Goal: Task Accomplishment & Management: Use online tool/utility

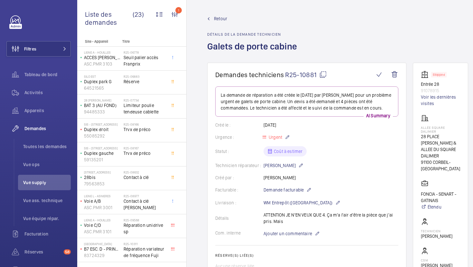
scroll to position [372, 0]
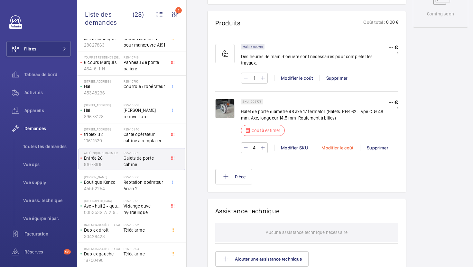
click at [345, 145] on div "Modifier le coût" at bounding box center [337, 148] width 45 height 6
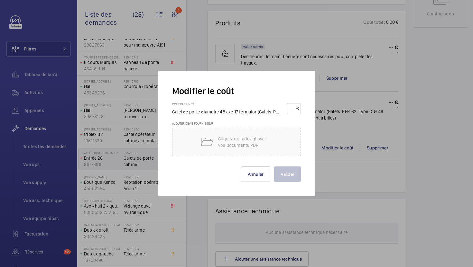
click at [290, 111] on input "number" at bounding box center [292, 109] width 7 height 10
type input "45"
click at [290, 179] on button "Valider" at bounding box center [287, 174] width 27 height 15
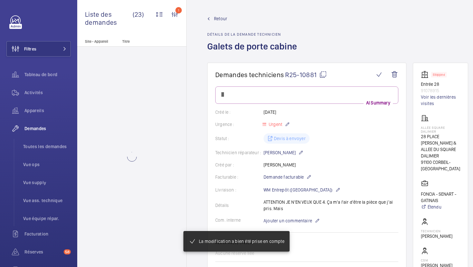
scroll to position [0, 0]
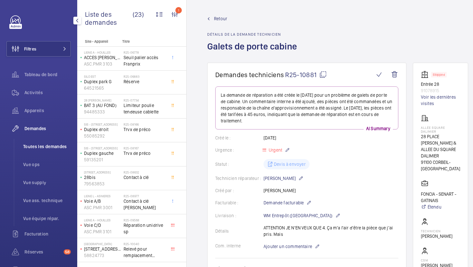
click at [54, 143] on span "Toutes les demandes" at bounding box center [47, 146] width 48 height 6
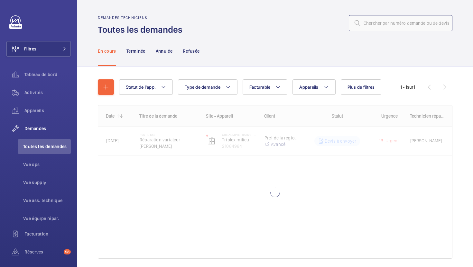
click at [400, 16] on input "text" at bounding box center [401, 23] width 104 height 16
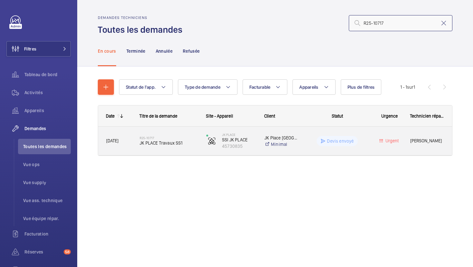
type input "R25-10717"
click at [189, 154] on div "R25-10717 JK PLACE Travaux SS1" at bounding box center [165, 141] width 66 height 29
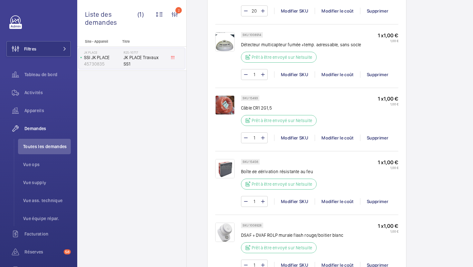
scroll to position [519, 0]
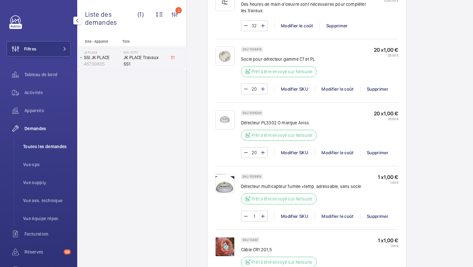
click at [36, 153] on li "Toutes les demandes" at bounding box center [44, 146] width 53 height 15
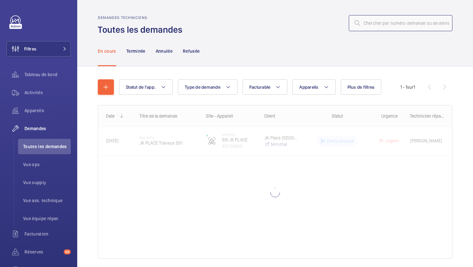
click at [413, 28] on input "text" at bounding box center [401, 23] width 104 height 16
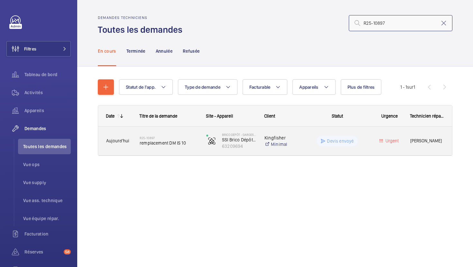
type input "R25-10897"
click at [179, 152] on div "R25-10897 remplacement DM IS 10" at bounding box center [165, 141] width 66 height 29
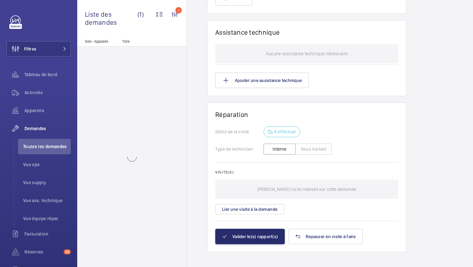
scroll to position [580, 0]
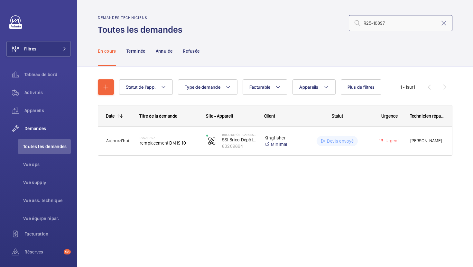
drag, startPoint x: 385, startPoint y: 24, endPoint x: 329, endPoint y: 25, distance: 56.0
click at [330, 25] on div "R25-10897" at bounding box center [319, 22] width 266 height 15
paste input "542"
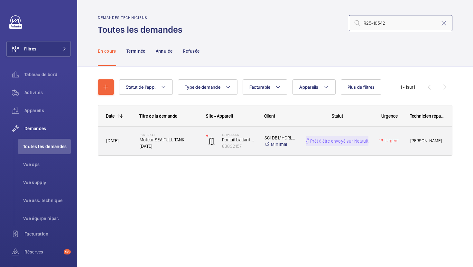
type input "R25-10542"
click at [189, 154] on div "R25-10542 Moteur SEA FULL TANK 390 AC" at bounding box center [165, 141] width 66 height 29
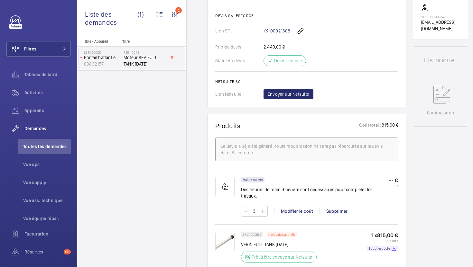
scroll to position [277, 0]
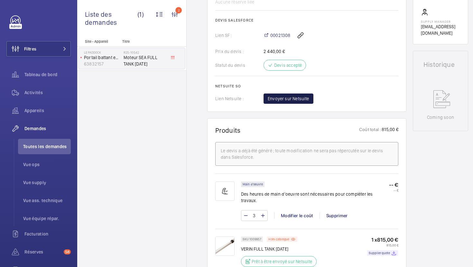
click at [287, 97] on span "Envoyer sur Netsuite" at bounding box center [288, 99] width 41 height 6
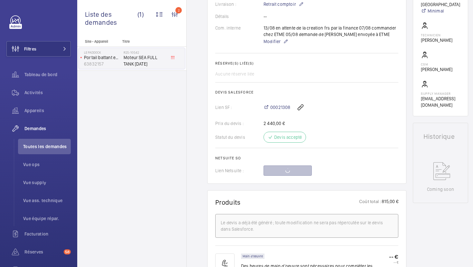
scroll to position [203, 0]
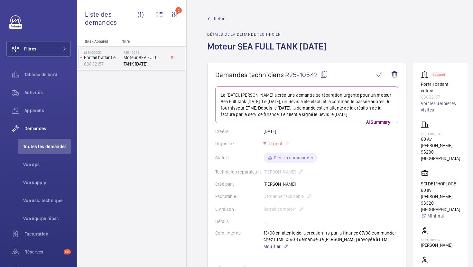
click at [323, 80] on wm-front-card-header "Demandes techniciens R25-10542" at bounding box center [306, 79] width 183 height 16
click at [324, 72] on mat-icon at bounding box center [324, 75] width 8 height 8
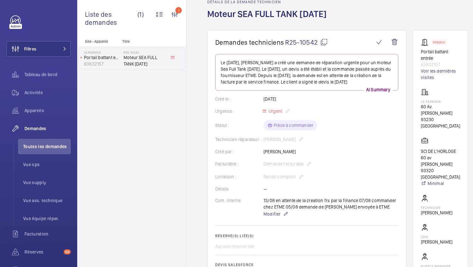
scroll to position [0, 0]
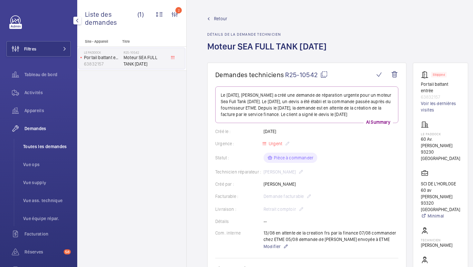
click at [55, 145] on span "Toutes les demandes" at bounding box center [47, 146] width 48 height 6
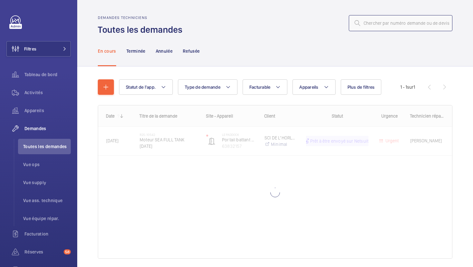
click at [401, 23] on input "text" at bounding box center [401, 23] width 104 height 16
type input "v"
paste input "R25-10846"
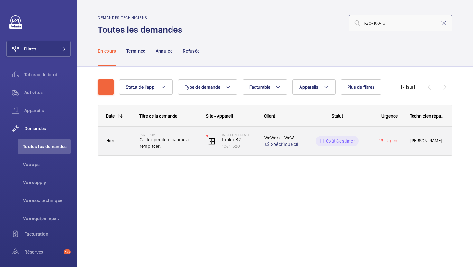
type input "R25-10846"
click at [184, 146] on span "Carte opérateur cabine à remplacer." at bounding box center [169, 143] width 58 height 13
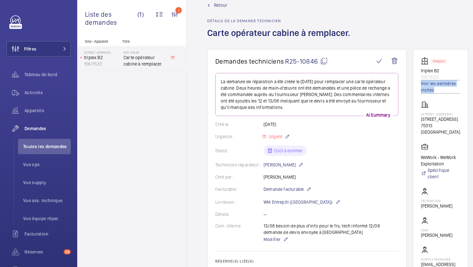
scroll to position [14, 0]
click at [40, 186] on span "Vue supply" at bounding box center [47, 182] width 48 height 6
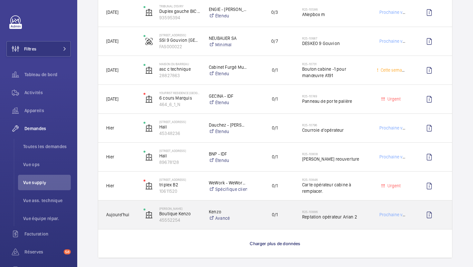
scroll to position [491, 0]
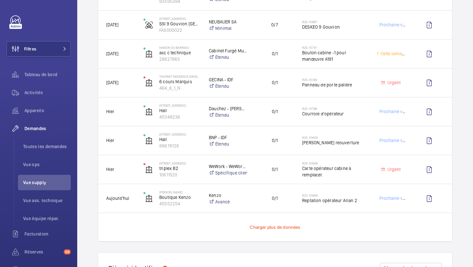
click at [271, 226] on span "Charger plus de données" at bounding box center [275, 227] width 51 height 5
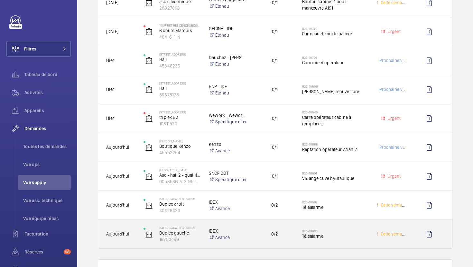
scroll to position [550, 0]
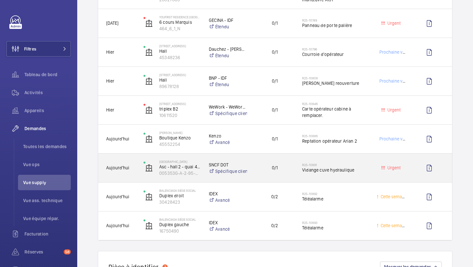
click at [257, 178] on div "0/1" at bounding box center [271, 168] width 46 height 20
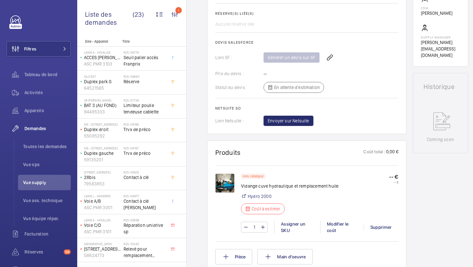
scroll to position [261, 0]
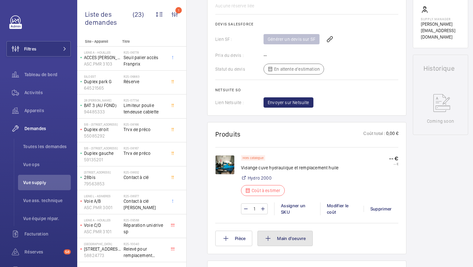
click at [274, 238] on button "Main d'oeuvre" at bounding box center [284, 238] width 55 height 15
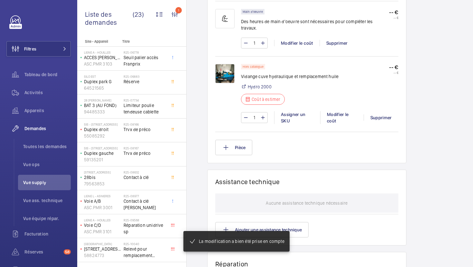
scroll to position [407, 0]
click at [380, 115] on div "Supprimer" at bounding box center [380, 118] width 35 height 6
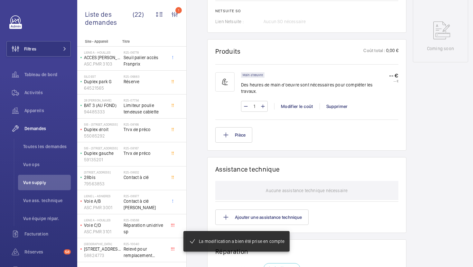
scroll to position [335, 0]
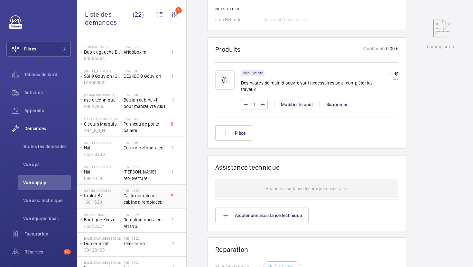
scroll to position [307, 0]
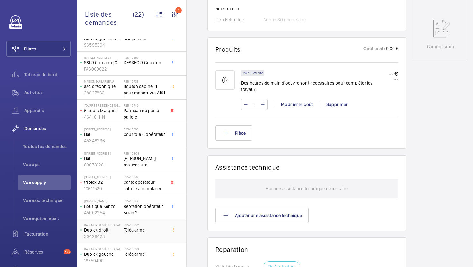
click at [153, 229] on span "Téléalarme" at bounding box center [145, 230] width 42 height 6
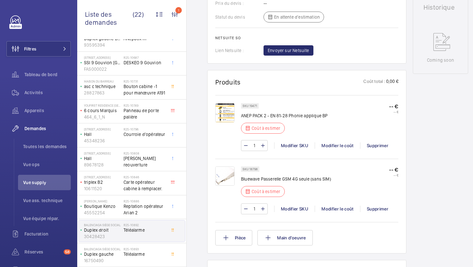
scroll to position [309, 0]
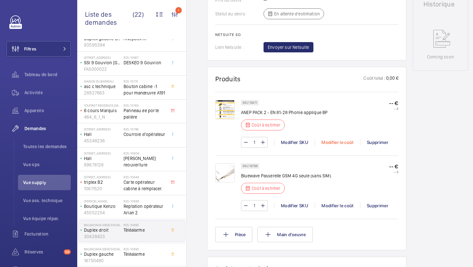
click at [334, 146] on div "Modifier le coût" at bounding box center [337, 142] width 45 height 6
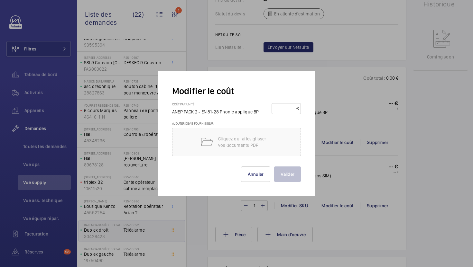
click at [283, 110] on input "number" at bounding box center [285, 109] width 23 height 10
type input "420"
click at [291, 174] on button "Valider" at bounding box center [287, 174] width 27 height 15
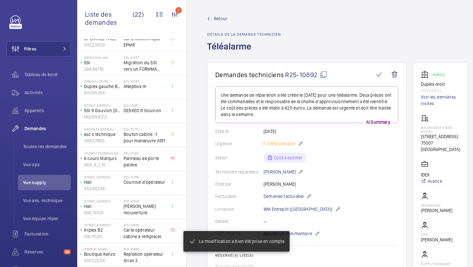
scroll to position [381, 0]
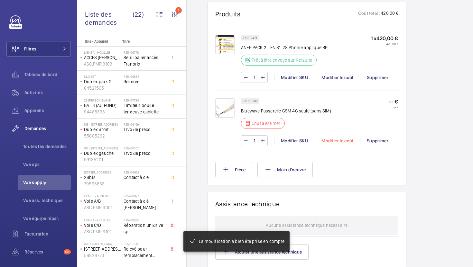
click at [343, 142] on div "Modifier le coût" at bounding box center [337, 141] width 45 height 6
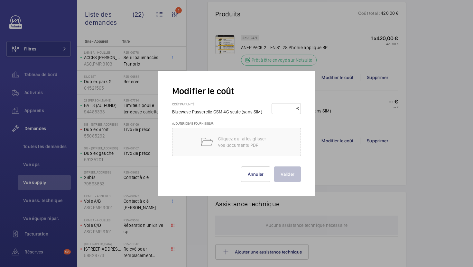
click at [287, 106] on input "number" at bounding box center [285, 109] width 23 height 10
type input "210"
click at [285, 175] on button "Valider" at bounding box center [287, 174] width 27 height 15
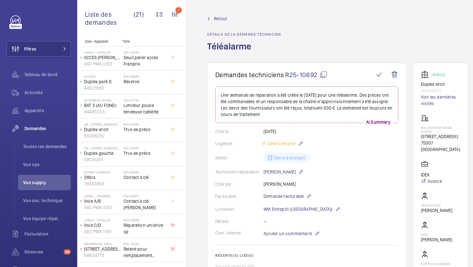
scroll to position [283, 0]
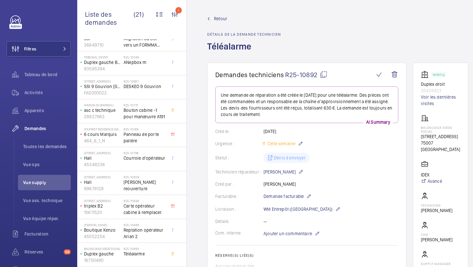
click at [160, 255] on span "Téléalarme" at bounding box center [145, 254] width 42 height 6
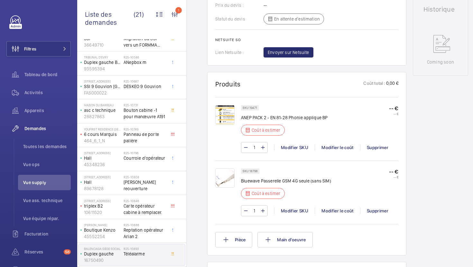
scroll to position [307, 0]
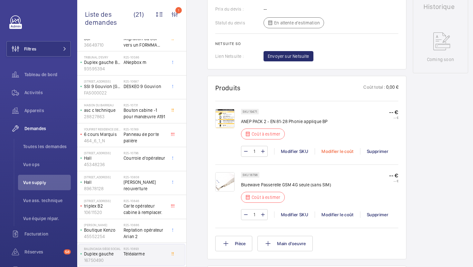
click at [329, 149] on div "Modifier le coût" at bounding box center [337, 151] width 45 height 6
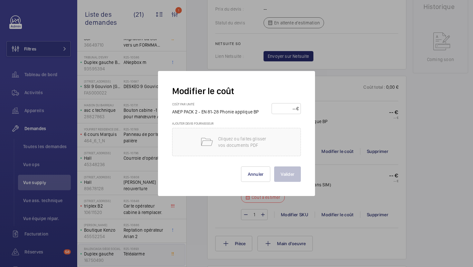
click at [289, 112] on input "number" at bounding box center [285, 109] width 23 height 10
type input "420"
click at [288, 169] on button "Valider" at bounding box center [287, 174] width 27 height 15
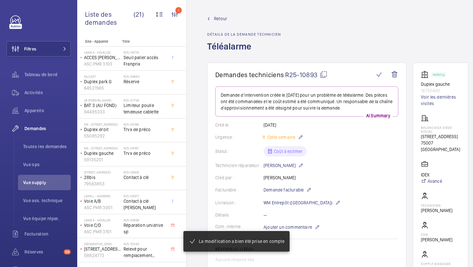
scroll to position [385, 0]
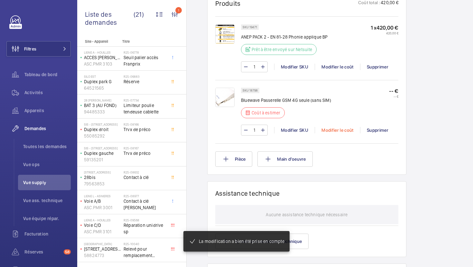
click at [336, 130] on div "Modifier le coût" at bounding box center [337, 130] width 45 height 6
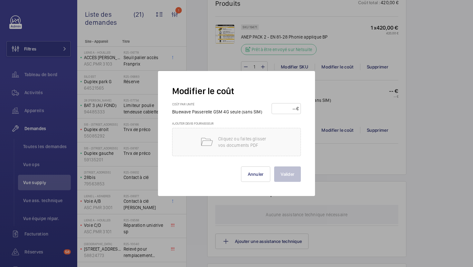
click at [287, 111] on input "number" at bounding box center [285, 109] width 23 height 10
type input "210"
click at [298, 179] on button "Valider" at bounding box center [287, 174] width 27 height 15
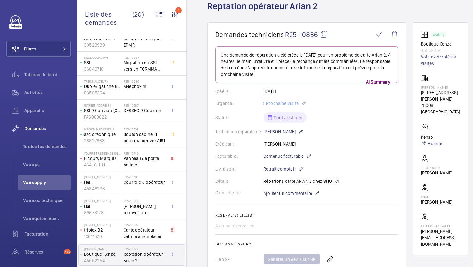
scroll to position [39, 0]
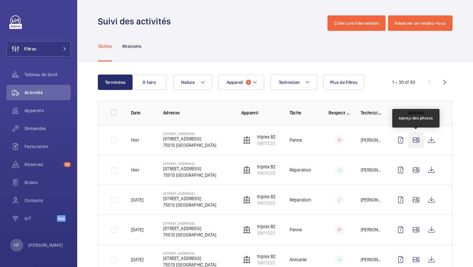
click at [419, 145] on wm-front-icon-button at bounding box center [415, 140] width 15 height 15
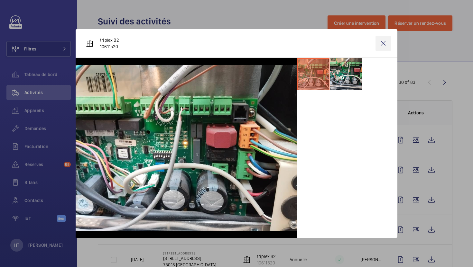
click at [386, 40] on wm-front-icon-button at bounding box center [382, 43] width 15 height 15
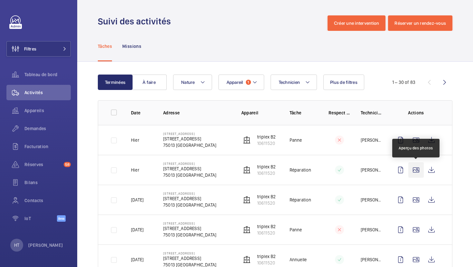
click at [415, 173] on wm-front-icon-button at bounding box center [415, 169] width 15 height 15
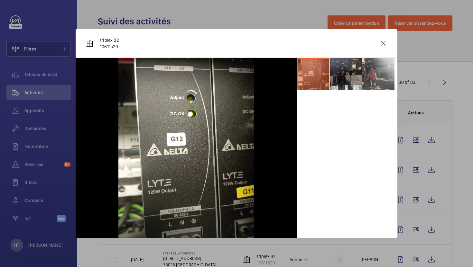
click at [349, 84] on li at bounding box center [346, 74] width 32 height 32
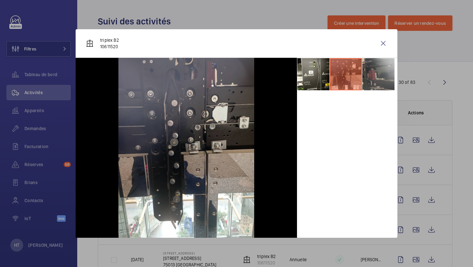
click at [375, 81] on li at bounding box center [378, 74] width 32 height 32
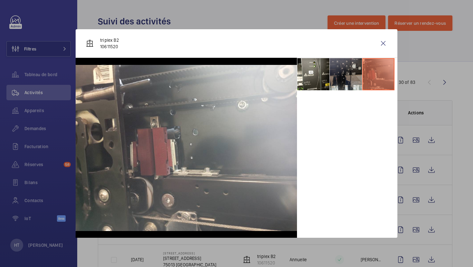
click at [359, 83] on li at bounding box center [346, 74] width 32 height 32
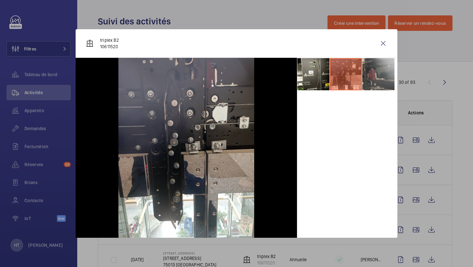
click at [376, 78] on li at bounding box center [378, 74] width 32 height 32
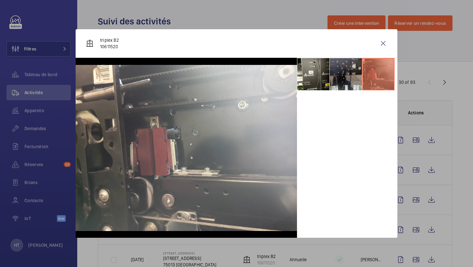
click at [356, 82] on li at bounding box center [346, 74] width 32 height 32
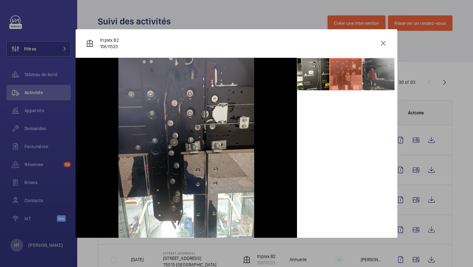
click at [385, 87] on li at bounding box center [378, 74] width 32 height 32
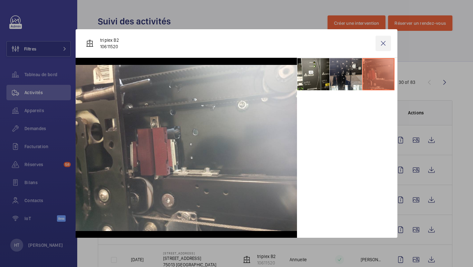
click at [383, 44] on wm-front-icon-button at bounding box center [382, 43] width 15 height 15
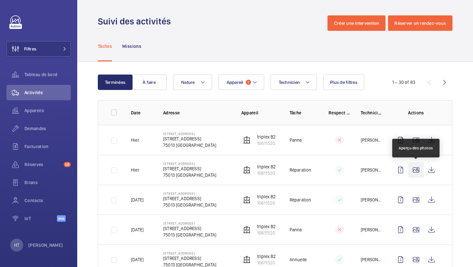
click at [418, 169] on wm-front-icon-button at bounding box center [415, 169] width 15 height 15
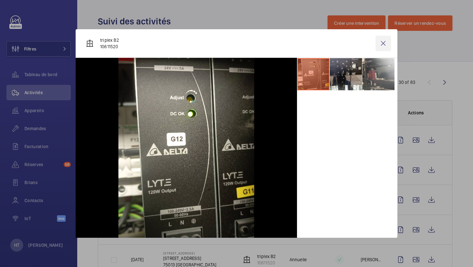
click at [384, 47] on wm-front-icon-button at bounding box center [382, 43] width 15 height 15
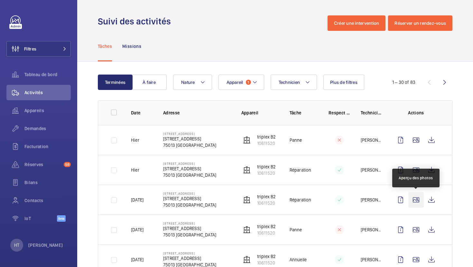
click at [418, 204] on wm-front-icon-button at bounding box center [415, 199] width 15 height 15
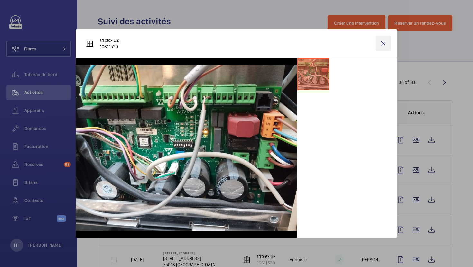
click at [382, 41] on wm-front-icon-button at bounding box center [382, 43] width 15 height 15
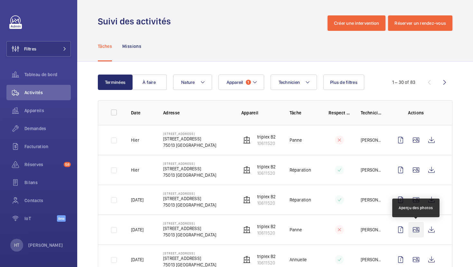
click at [420, 233] on wm-front-icon-button at bounding box center [415, 229] width 15 height 15
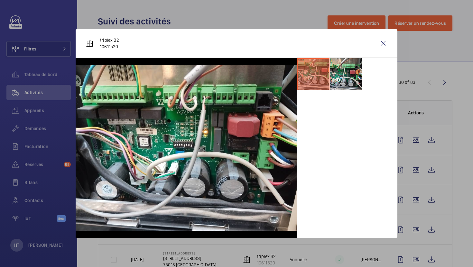
click at [403, 218] on div at bounding box center [236, 133] width 473 height 267
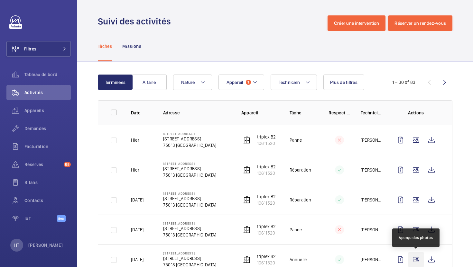
click at [416, 264] on wm-front-icon-button at bounding box center [415, 259] width 15 height 15
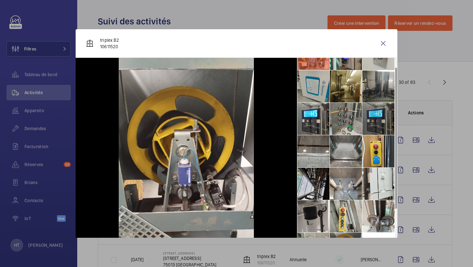
scroll to position [8, 0]
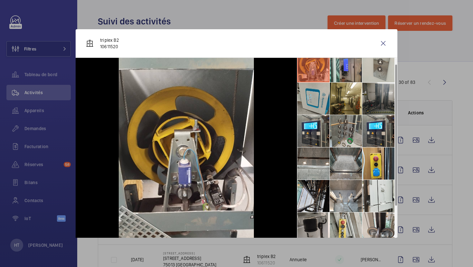
click at [382, 91] on li at bounding box center [378, 99] width 32 height 32
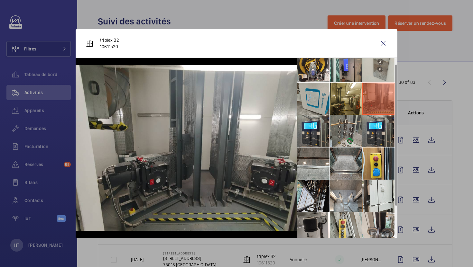
click at [417, 181] on div at bounding box center [236, 133] width 473 height 267
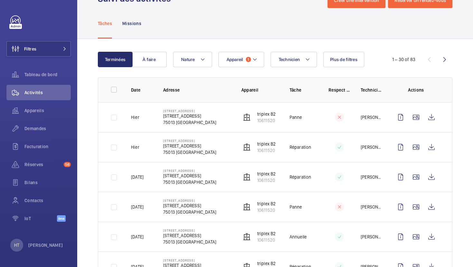
scroll to position [36, 0]
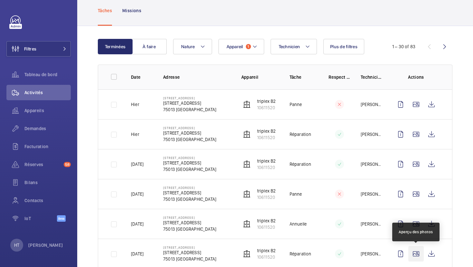
click at [416, 250] on wm-front-icon-button at bounding box center [415, 253] width 15 height 15
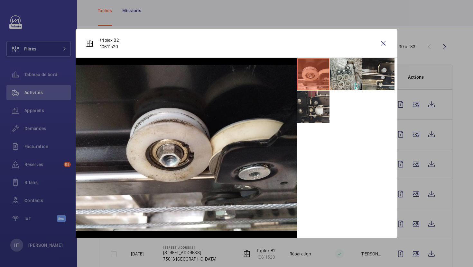
click at [314, 106] on li at bounding box center [313, 107] width 32 height 32
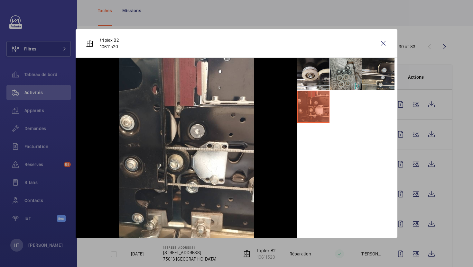
click at [347, 86] on li at bounding box center [346, 74] width 32 height 32
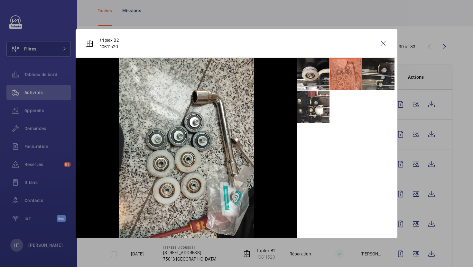
click at [377, 78] on li at bounding box center [378, 74] width 32 height 32
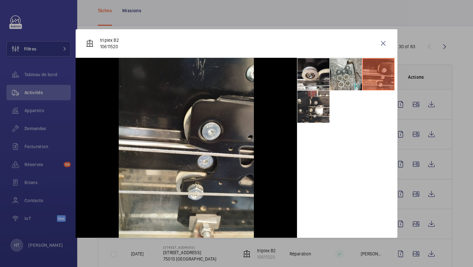
click at [410, 107] on div at bounding box center [236, 133] width 473 height 267
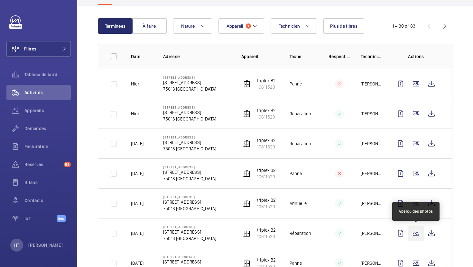
scroll to position [68, 0]
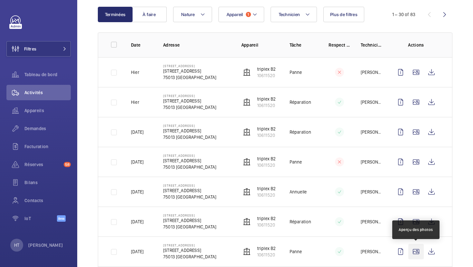
click at [416, 247] on wm-front-icon-button at bounding box center [415, 251] width 15 height 15
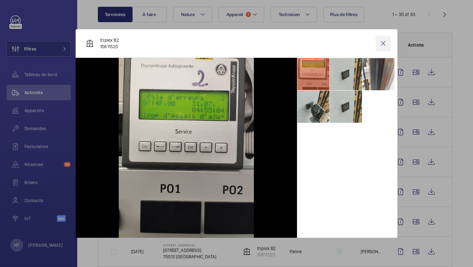
click at [383, 44] on wm-front-icon-button at bounding box center [382, 43] width 15 height 15
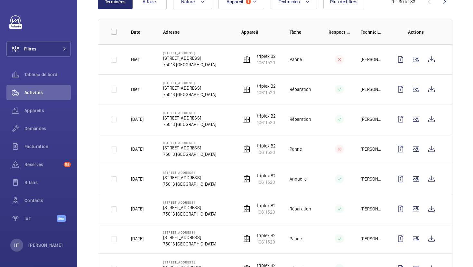
scroll to position [93, 0]
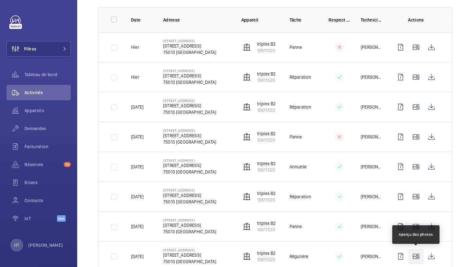
click at [417, 259] on wm-front-icon-button at bounding box center [415, 256] width 15 height 15
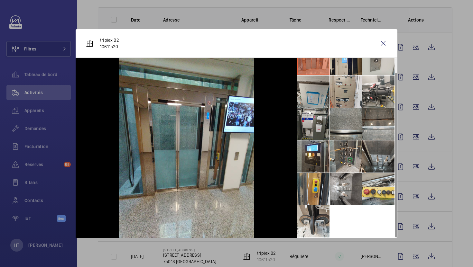
scroll to position [0, 0]
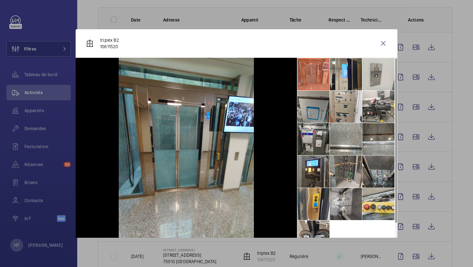
click at [316, 112] on li at bounding box center [313, 107] width 32 height 32
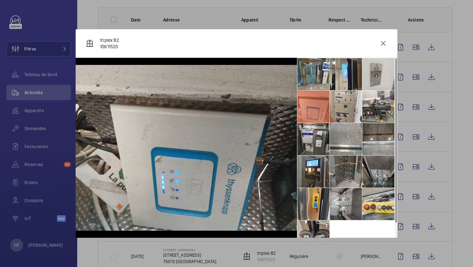
click at [342, 170] on li at bounding box center [346, 172] width 32 height 32
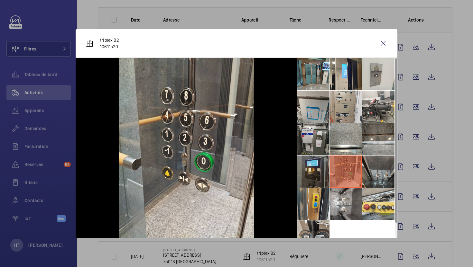
click at [321, 169] on li at bounding box center [313, 172] width 32 height 32
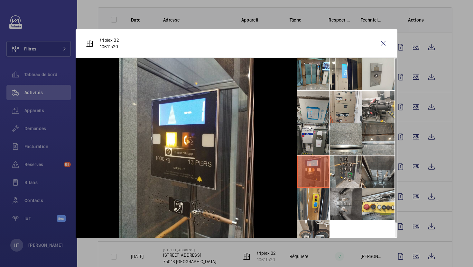
click at [346, 207] on li at bounding box center [346, 204] width 32 height 32
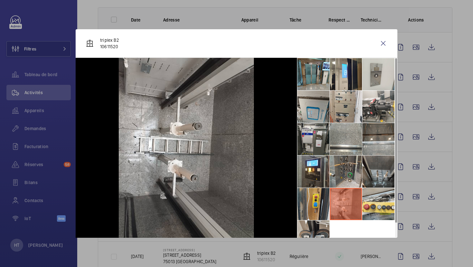
scroll to position [15, 0]
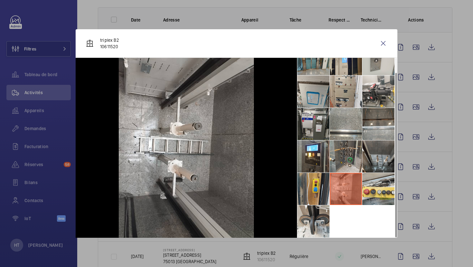
click at [435, 213] on div at bounding box center [236, 133] width 473 height 267
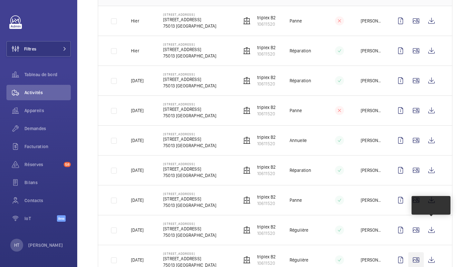
scroll to position [122, 0]
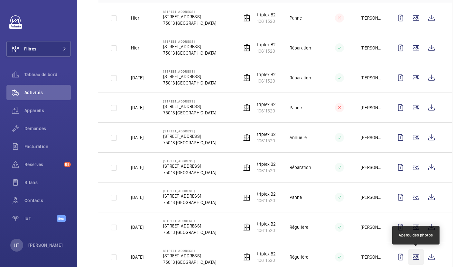
click at [416, 254] on wm-front-icon-button at bounding box center [415, 257] width 15 height 15
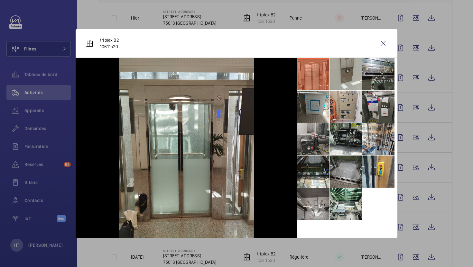
click at [326, 143] on li at bounding box center [313, 139] width 32 height 32
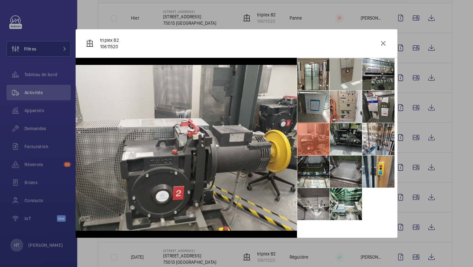
click at [342, 140] on li at bounding box center [346, 139] width 32 height 32
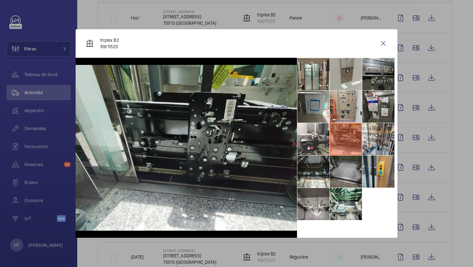
click at [382, 80] on li at bounding box center [378, 74] width 32 height 32
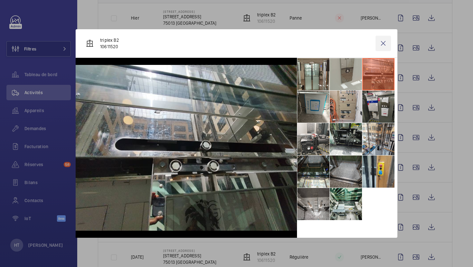
click at [385, 45] on wm-front-icon-button at bounding box center [382, 43] width 15 height 15
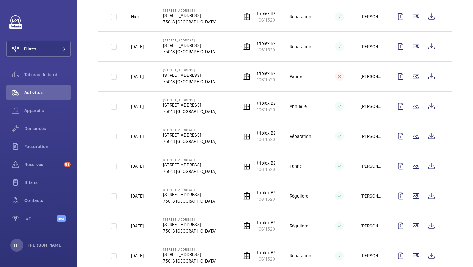
scroll to position [156, 0]
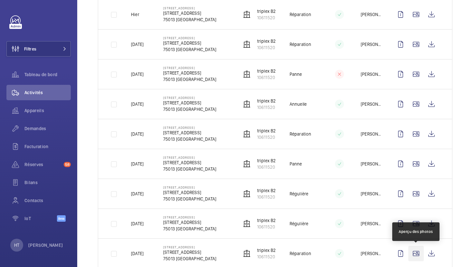
click at [418, 258] on wm-front-icon-button at bounding box center [415, 253] width 15 height 15
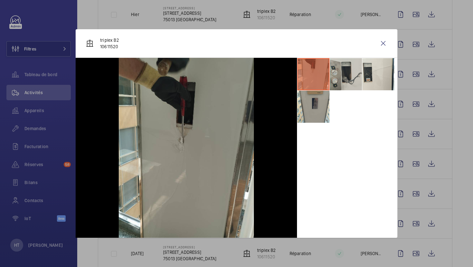
click at [359, 79] on li at bounding box center [346, 74] width 32 height 32
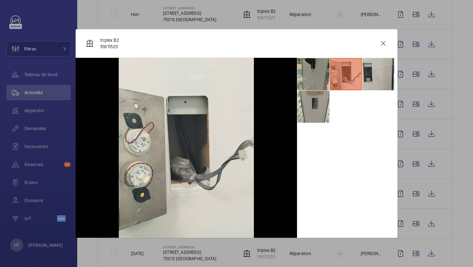
click at [369, 79] on li at bounding box center [378, 74] width 32 height 32
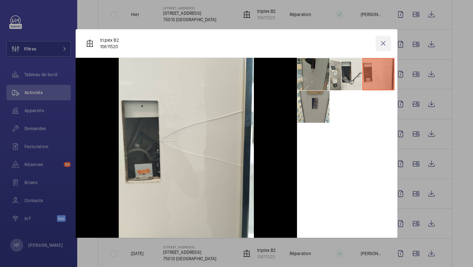
click at [380, 45] on wm-front-icon-button at bounding box center [382, 43] width 15 height 15
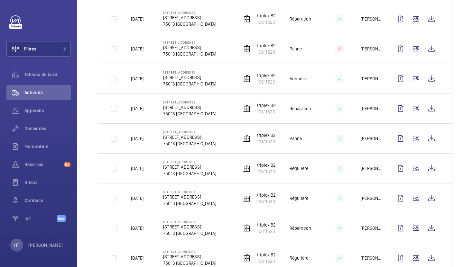
scroll to position [184, 0]
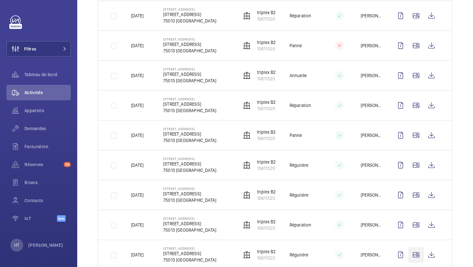
click at [416, 248] on wm-front-icon-button at bounding box center [415, 254] width 15 height 15
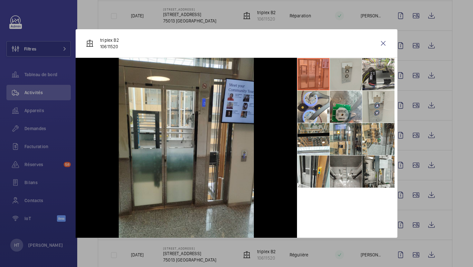
click at [345, 76] on li at bounding box center [346, 74] width 32 height 32
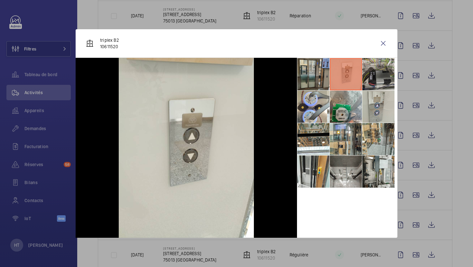
click at [386, 78] on li at bounding box center [378, 74] width 32 height 32
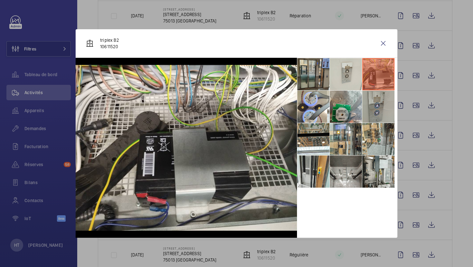
click at [387, 100] on li at bounding box center [378, 107] width 32 height 32
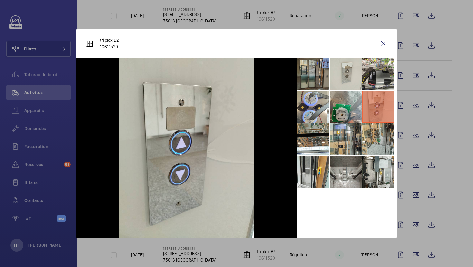
click at [367, 104] on li at bounding box center [378, 107] width 32 height 32
click at [346, 108] on li at bounding box center [346, 107] width 32 height 32
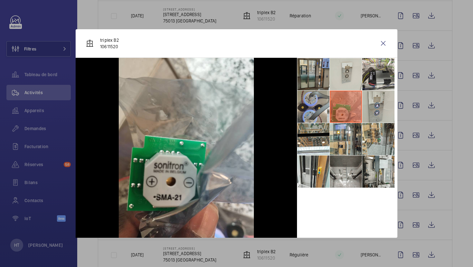
click at [318, 115] on li at bounding box center [313, 107] width 32 height 32
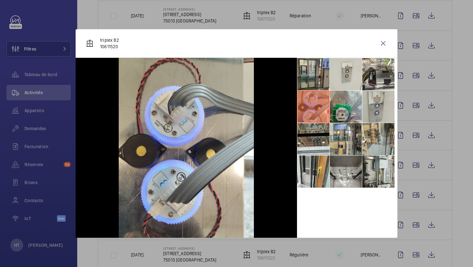
click at [315, 149] on li at bounding box center [313, 139] width 32 height 32
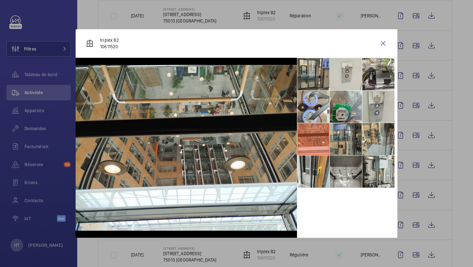
click at [345, 143] on li at bounding box center [346, 139] width 32 height 32
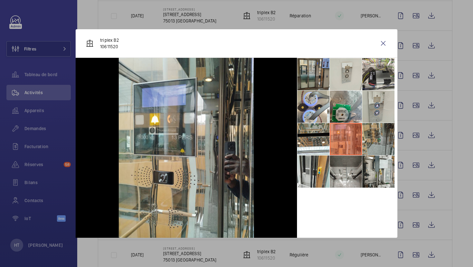
click at [386, 141] on li at bounding box center [378, 139] width 32 height 32
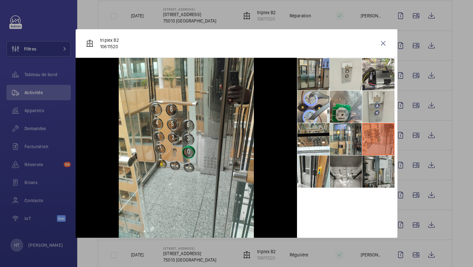
click at [377, 164] on li at bounding box center [378, 172] width 32 height 32
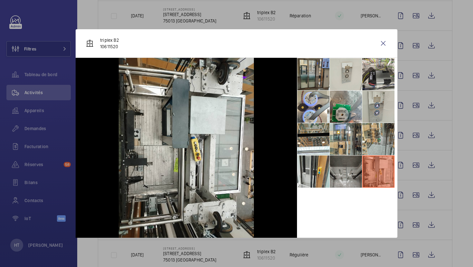
click at [348, 170] on li at bounding box center [346, 172] width 32 height 32
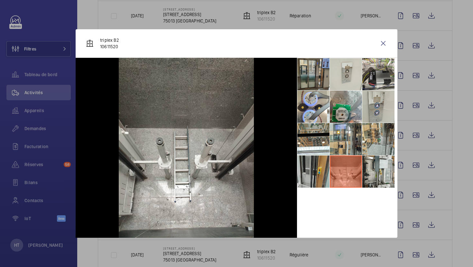
click at [323, 175] on li at bounding box center [313, 172] width 32 height 32
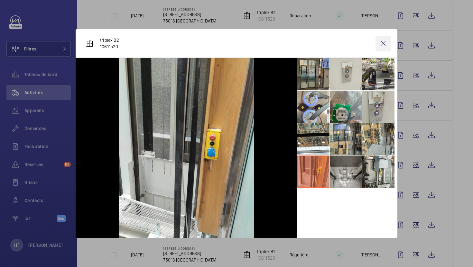
click at [383, 44] on wm-front-icon-button at bounding box center [382, 43] width 15 height 15
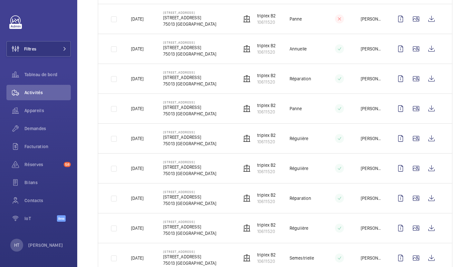
scroll to position [212, 0]
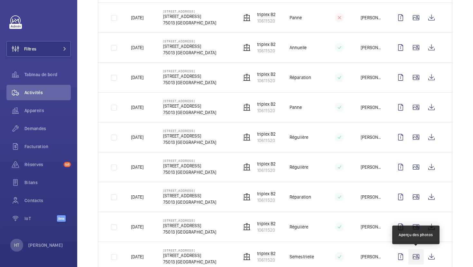
click at [413, 262] on wm-front-icon-button at bounding box center [415, 256] width 15 height 15
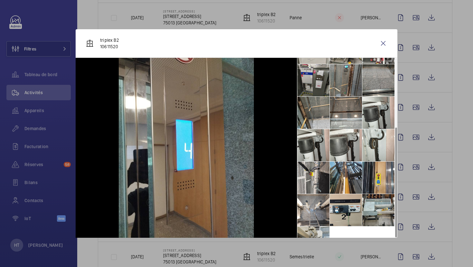
scroll to position [113, 0]
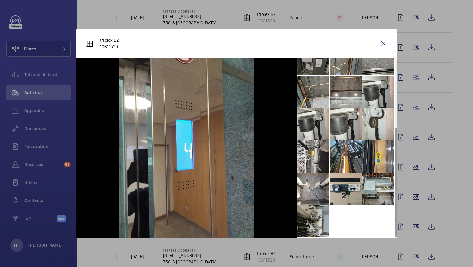
click at [315, 219] on li at bounding box center [313, 222] width 32 height 32
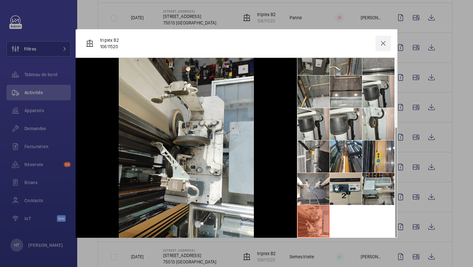
click at [384, 42] on wm-front-icon-button at bounding box center [382, 43] width 15 height 15
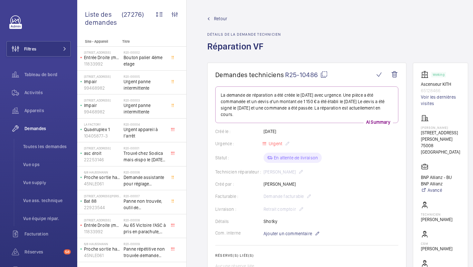
click at [323, 77] on mat-icon at bounding box center [324, 75] width 8 height 8
click at [320, 75] on mat-icon at bounding box center [324, 75] width 8 height 8
drag, startPoint x: 454, startPoint y: 153, endPoint x: 424, endPoint y: 133, distance: 36.8
click at [424, 133] on div "PERSHING HALL 49 Rue Pierre Charron, 75008 PARIS 75008 PARIS" at bounding box center [440, 135] width 39 height 41
copy div "49 Rue Pierre Charron, 75008 PARIS 75008 PARIS"
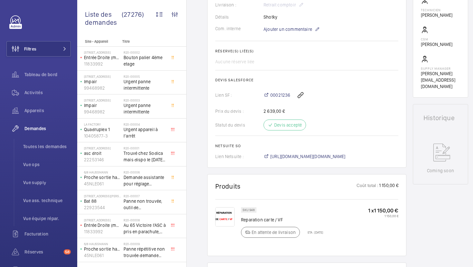
scroll to position [210, 0]
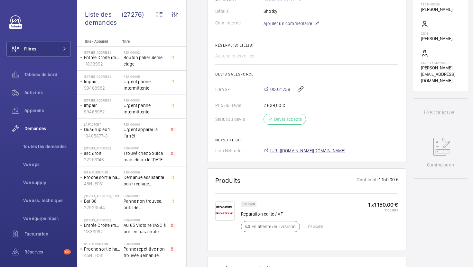
click at [303, 148] on span "https://6461500.app.netsuite.com/app/accounting/transactions/salesord.nl?id=288…" at bounding box center [307, 151] width 75 height 6
